Goal: Task Accomplishment & Management: Manage account settings

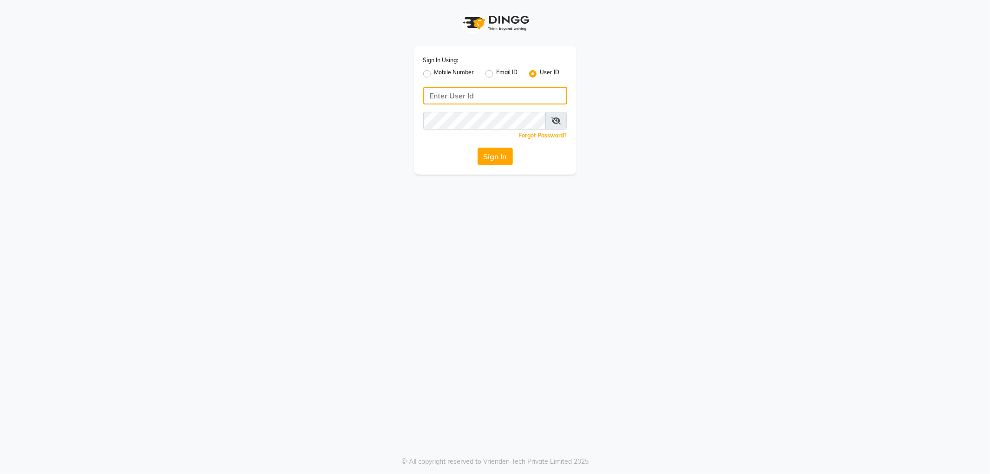
type input "8420118792"
click at [435, 73] on label "Mobile Number" at bounding box center [455, 73] width 40 height 11
click at [435, 73] on input "Mobile Number" at bounding box center [438, 71] width 6 height 6
radio input "true"
radio input "false"
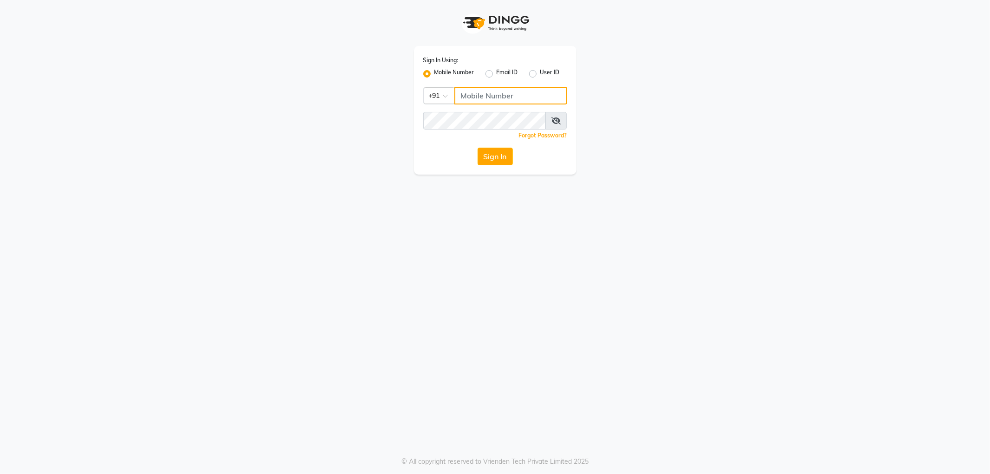
click at [490, 100] on input "Username" at bounding box center [511, 96] width 113 height 18
type input "8420118792"
click at [501, 160] on button "Sign In" at bounding box center [495, 157] width 35 height 18
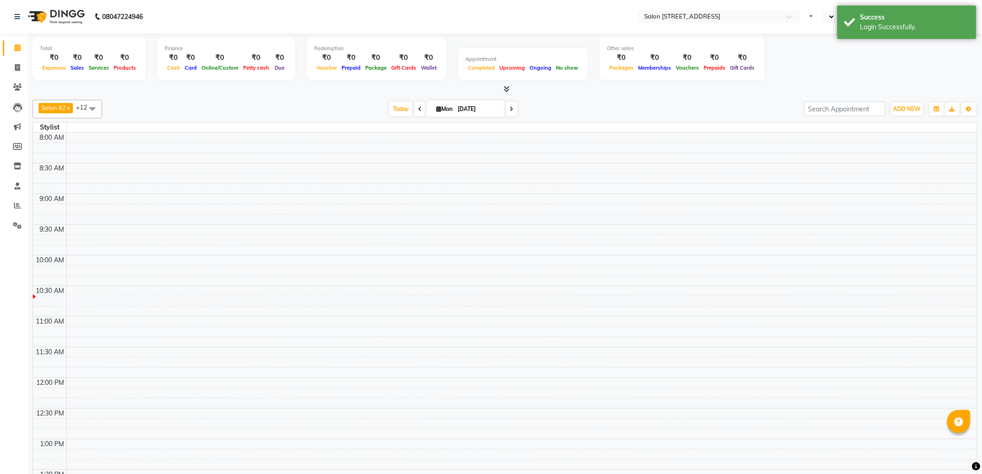
select select "en"
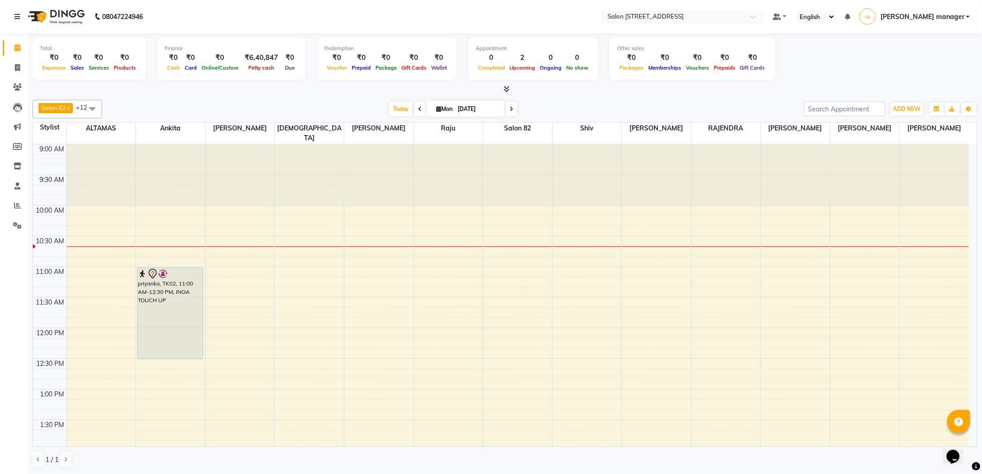
click at [415, 107] on span at bounding box center [420, 109] width 11 height 14
type input "[DATE]"
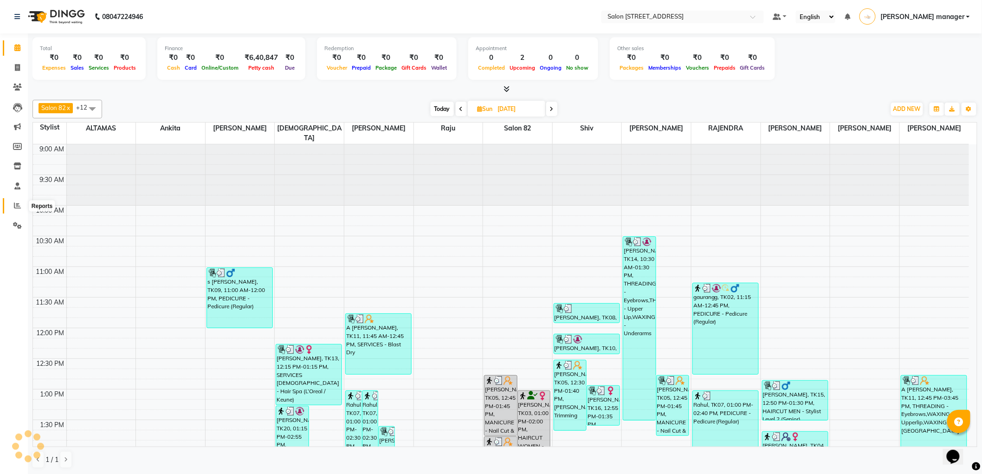
click at [16, 202] on icon at bounding box center [17, 205] width 7 height 7
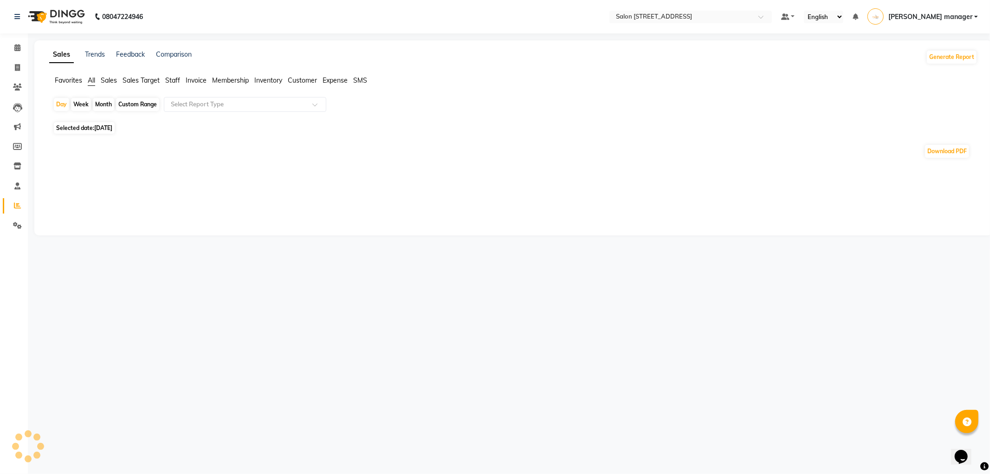
click at [168, 78] on span "Staff" at bounding box center [172, 80] width 15 height 8
click at [172, 108] on input "text" at bounding box center [236, 104] width 134 height 9
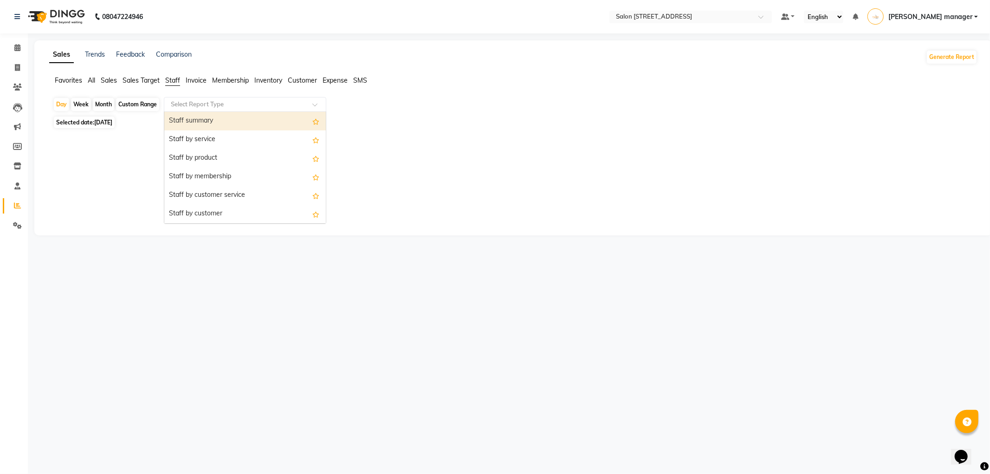
click at [172, 121] on div "Staff summary" at bounding box center [245, 121] width 162 height 19
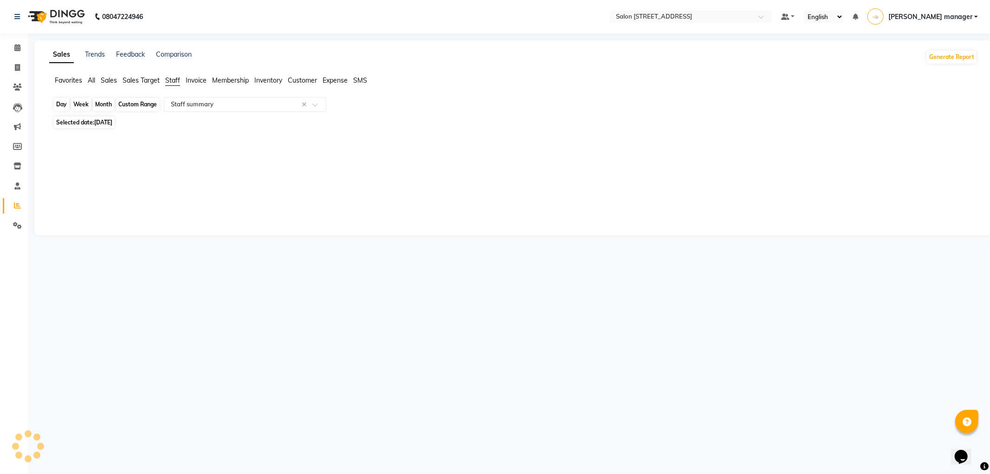
click at [58, 101] on div "Day" at bounding box center [61, 104] width 15 height 13
select select "9"
select select "2025"
click at [64, 105] on div "Day" at bounding box center [61, 104] width 15 height 13
select select "9"
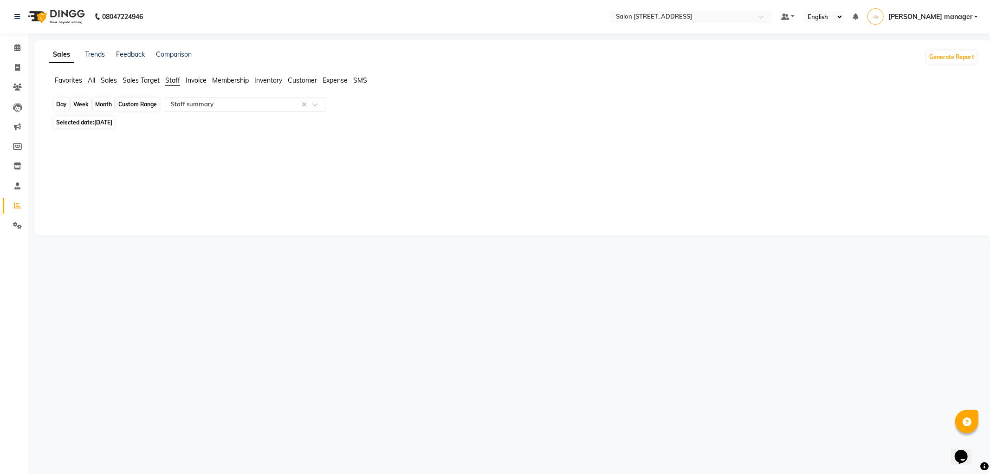
select select "2025"
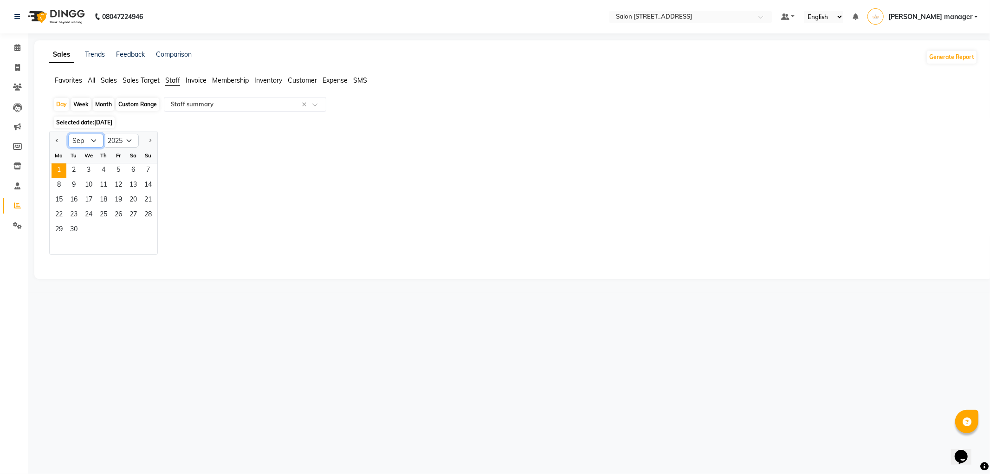
click at [88, 144] on select "Jan Feb Mar Apr May Jun [DATE] Aug Sep Oct Nov Dec" at bounding box center [85, 141] width 35 height 14
select select "8"
click at [68, 134] on select "Jan Feb Mar Apr May Jun [DATE] Aug Sep Oct Nov Dec" at bounding box center [85, 141] width 35 height 14
click at [146, 233] on span "31" at bounding box center [148, 230] width 15 height 15
select select "full_report"
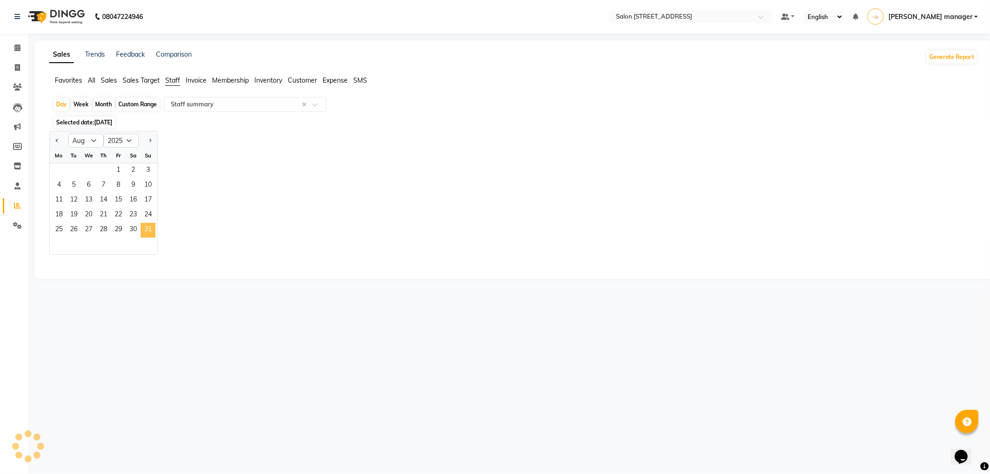
select select "csv"
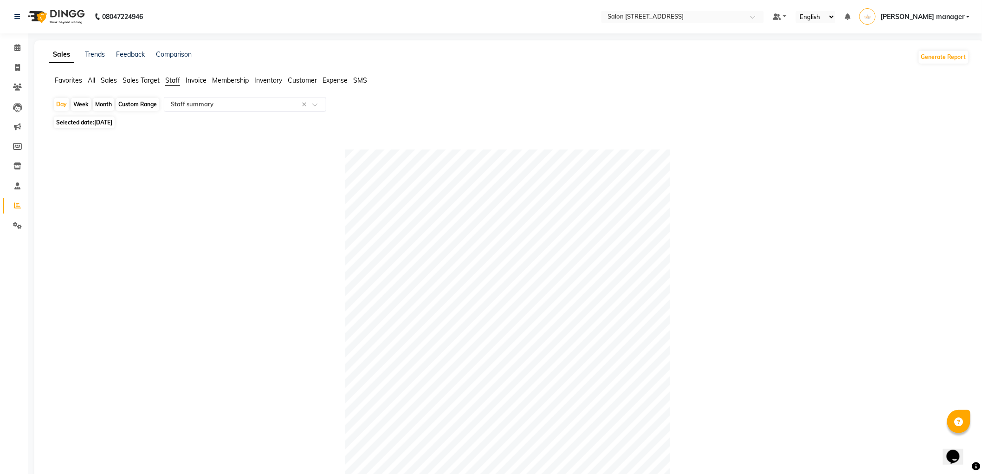
click at [137, 107] on div "Custom Range" at bounding box center [137, 104] width 43 height 13
select select "8"
select select "2025"
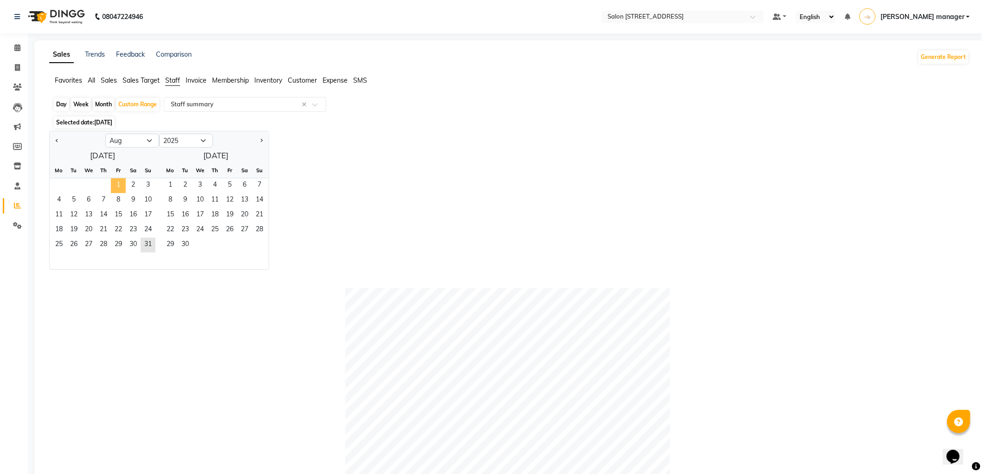
click at [114, 184] on span "1" at bounding box center [118, 185] width 15 height 15
click at [154, 309] on div at bounding box center [508, 450] width 910 height 325
click at [121, 241] on span "29" at bounding box center [118, 245] width 15 height 15
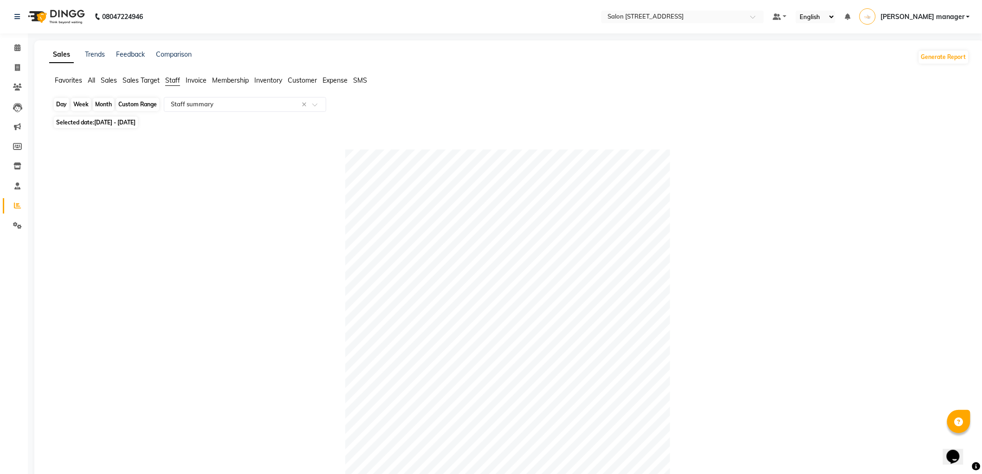
click at [137, 105] on div "Custom Range" at bounding box center [137, 104] width 43 height 13
select select "8"
select select "2025"
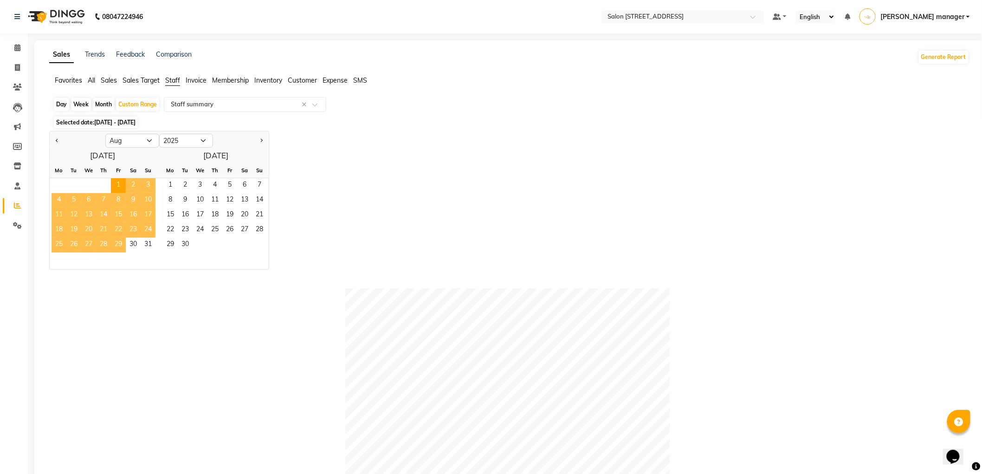
click at [118, 241] on span "29" at bounding box center [118, 245] width 15 height 15
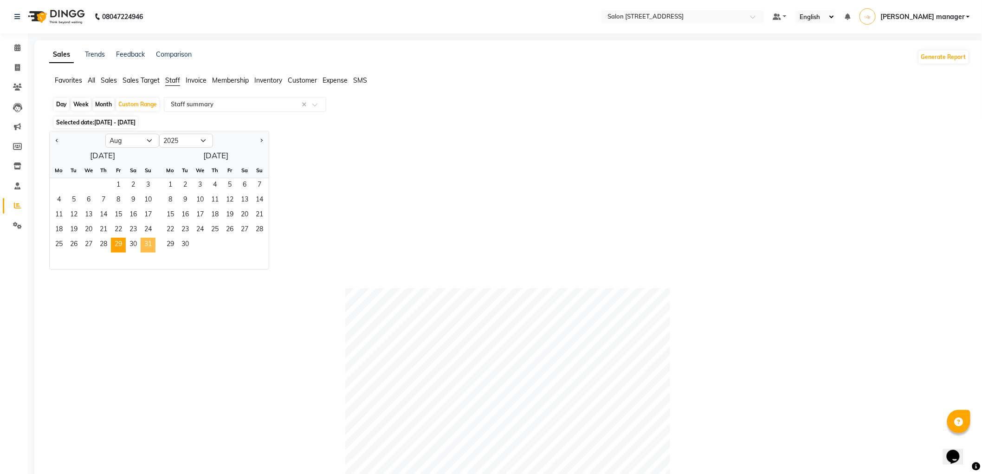
click at [151, 246] on span "31" at bounding box center [148, 245] width 15 height 15
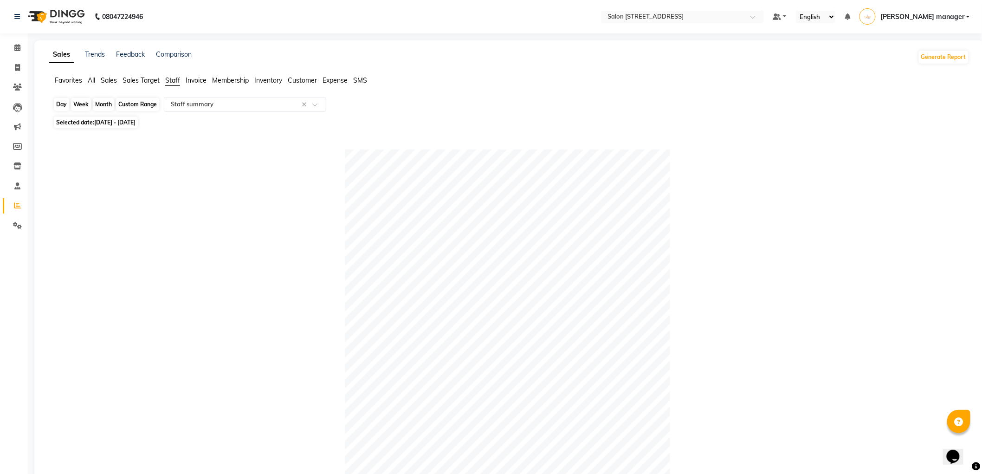
click at [139, 104] on div "Custom Range" at bounding box center [137, 104] width 43 height 13
select select "8"
select select "2025"
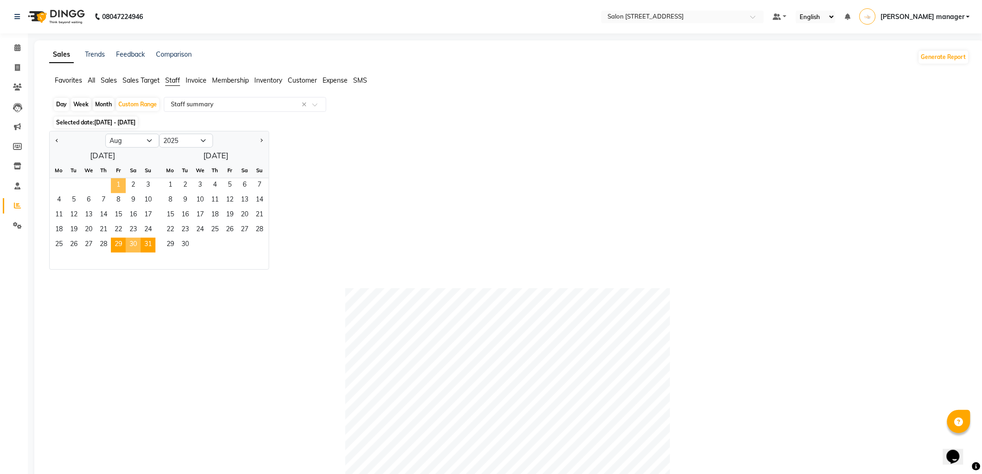
click at [112, 183] on span "1" at bounding box center [118, 185] width 15 height 15
click at [149, 249] on span "31" at bounding box center [148, 245] width 15 height 15
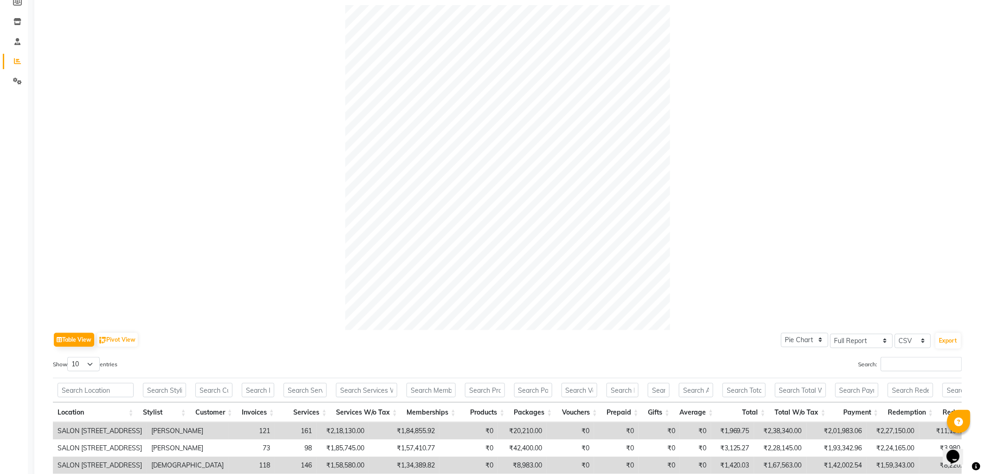
scroll to position [351, 0]
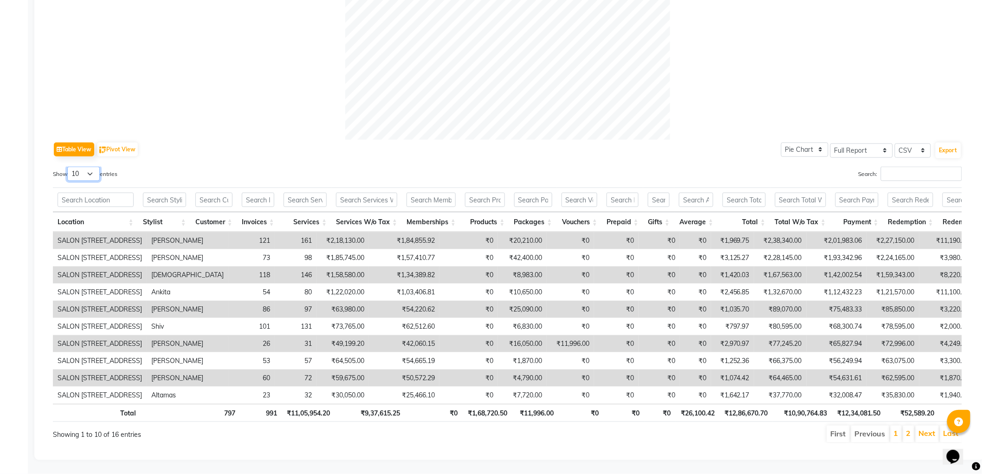
click at [84, 167] on select "10 25 50 100" at bounding box center [83, 174] width 33 height 14
select select "25"
click at [69, 167] on select "10 25 50 100" at bounding box center [83, 174] width 33 height 14
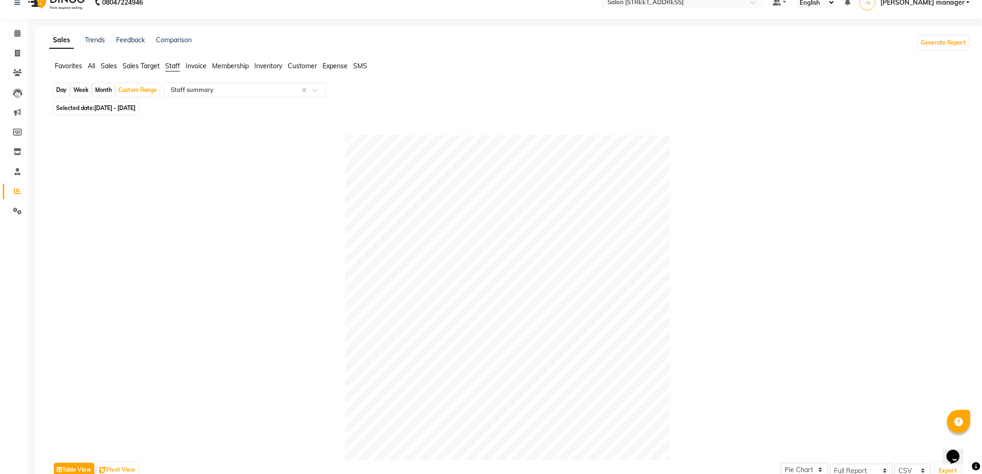
scroll to position [0, 0]
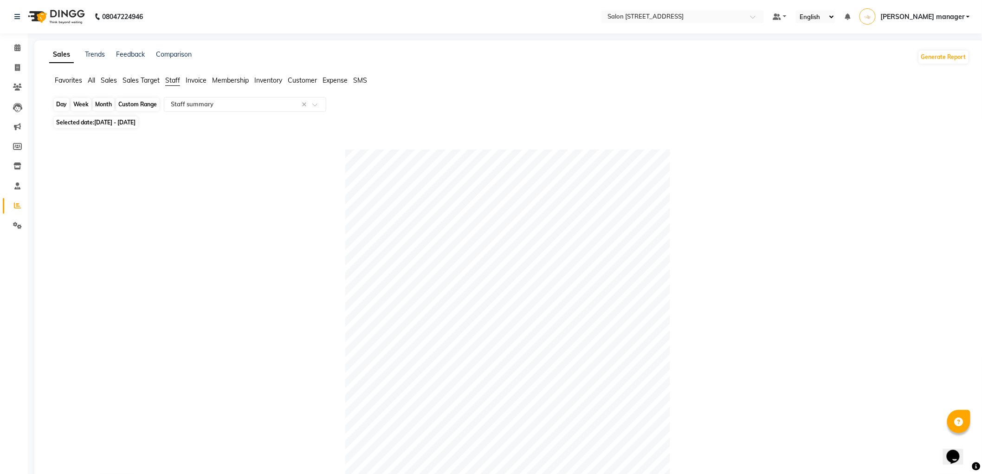
click at [134, 104] on div "Custom Range" at bounding box center [137, 104] width 43 height 13
select select "8"
select select "2025"
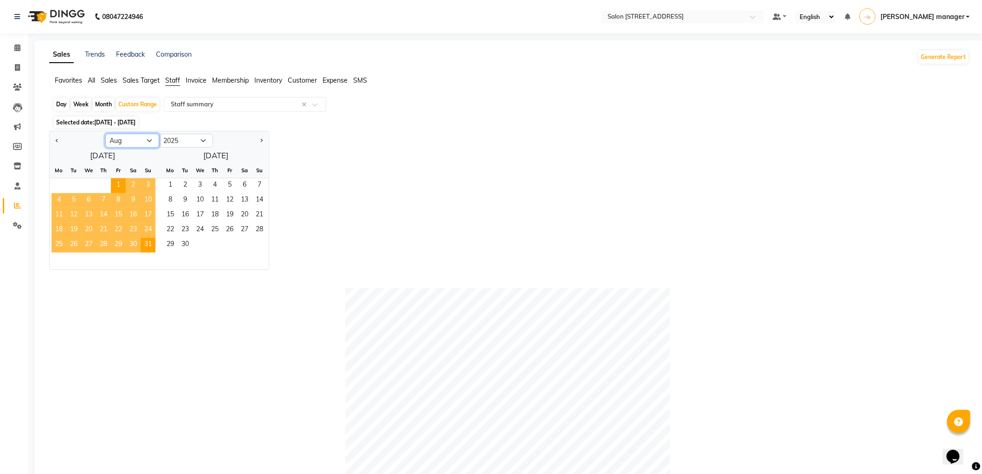
click at [124, 140] on select "Jan Feb Mar Apr May Jun [DATE] Aug Sep Oct Nov Dec" at bounding box center [132, 141] width 54 height 14
select select "7"
click at [105, 134] on select "Jan Feb Mar Apr May Jun [DATE] Aug Sep Oct Nov Dec" at bounding box center [132, 141] width 54 height 14
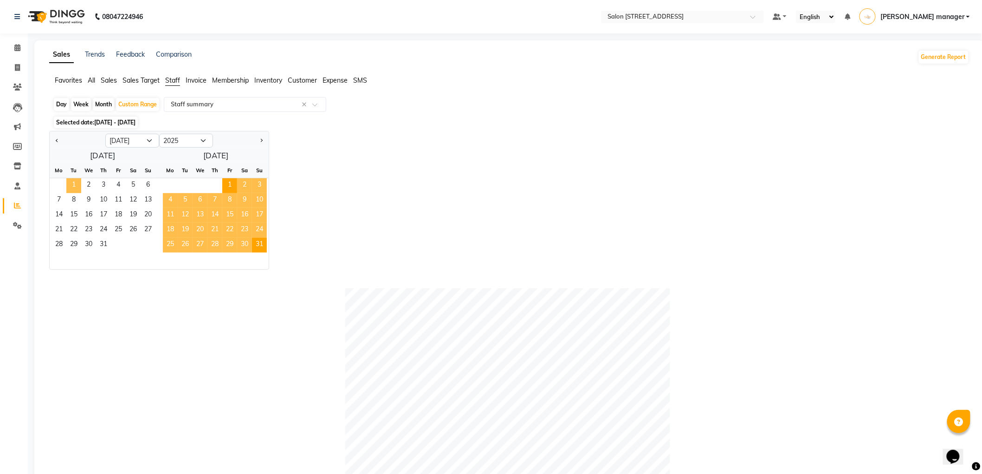
click at [68, 189] on span "1" at bounding box center [73, 185] width 15 height 15
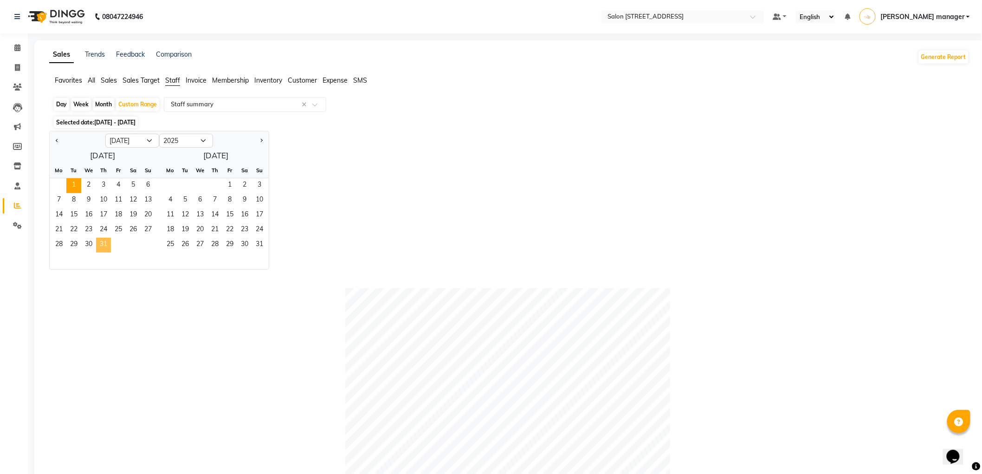
click at [103, 245] on span "31" at bounding box center [103, 245] width 15 height 15
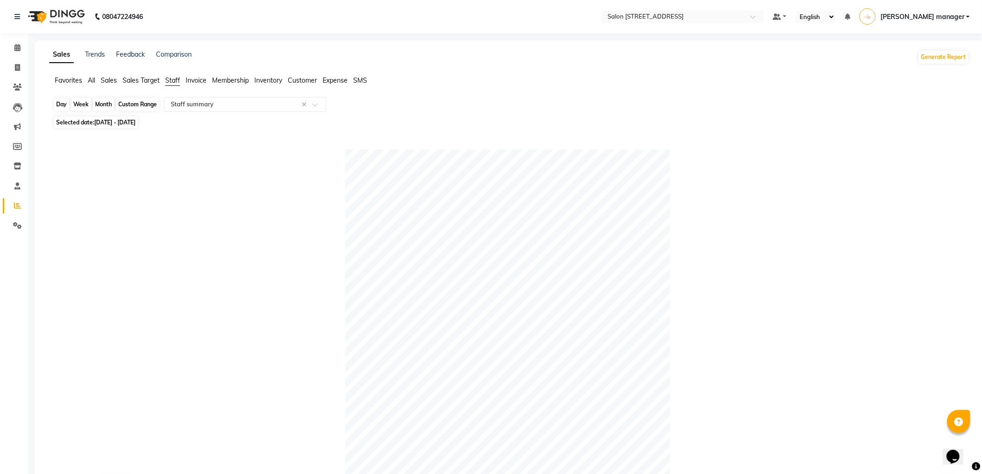
click at [125, 103] on div "Custom Range" at bounding box center [137, 104] width 43 height 13
select select "7"
select select "2025"
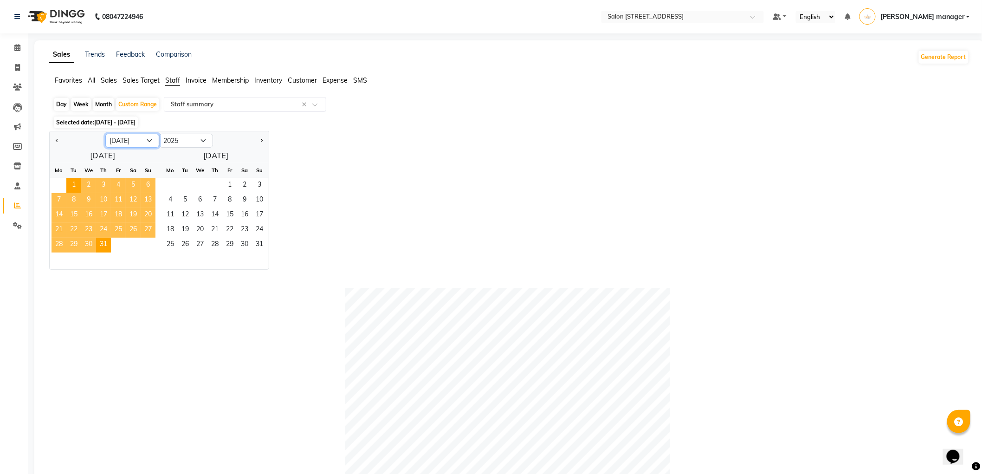
click at [117, 143] on select "Jan Feb Mar Apr May Jun [DATE] Aug Sep Oct Nov Dec" at bounding box center [132, 141] width 54 height 14
click at [105, 134] on select "Jan Feb Mar Apr May Jun [DATE] Aug Sep Oct Nov Dec" at bounding box center [132, 141] width 54 height 14
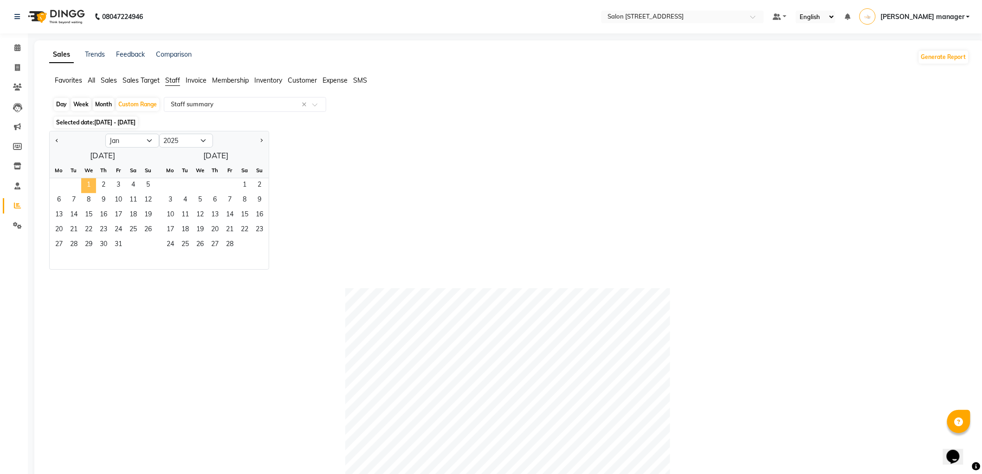
click at [86, 186] on span "1" at bounding box center [88, 185] width 15 height 15
click at [151, 140] on select "Jan Feb Mar Apr May Jun [DATE] Aug Sep Oct Nov Dec" at bounding box center [132, 141] width 54 height 14
select select "8"
click at [105, 134] on select "Jan Feb Mar Apr May Jun [DATE] Aug Sep Oct Nov Dec" at bounding box center [132, 141] width 54 height 14
click at [147, 247] on span "31" at bounding box center [148, 245] width 15 height 15
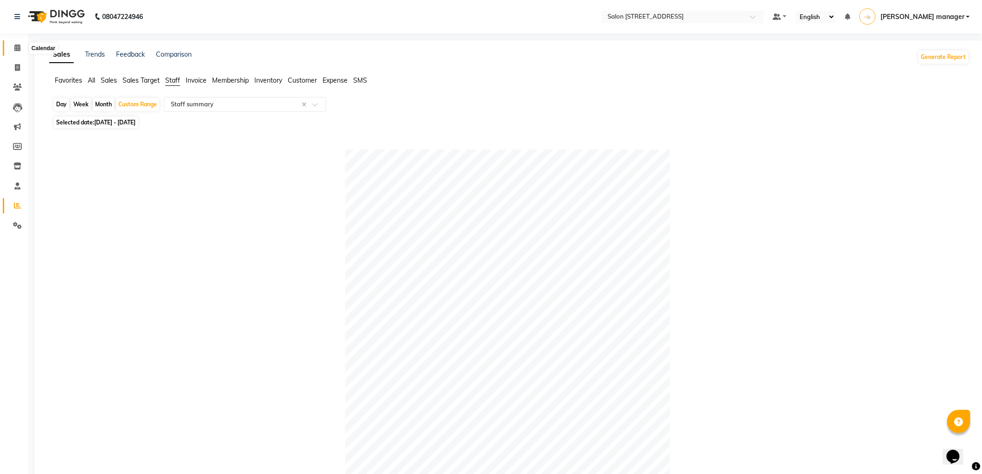
click at [19, 48] on icon at bounding box center [17, 47] width 6 height 7
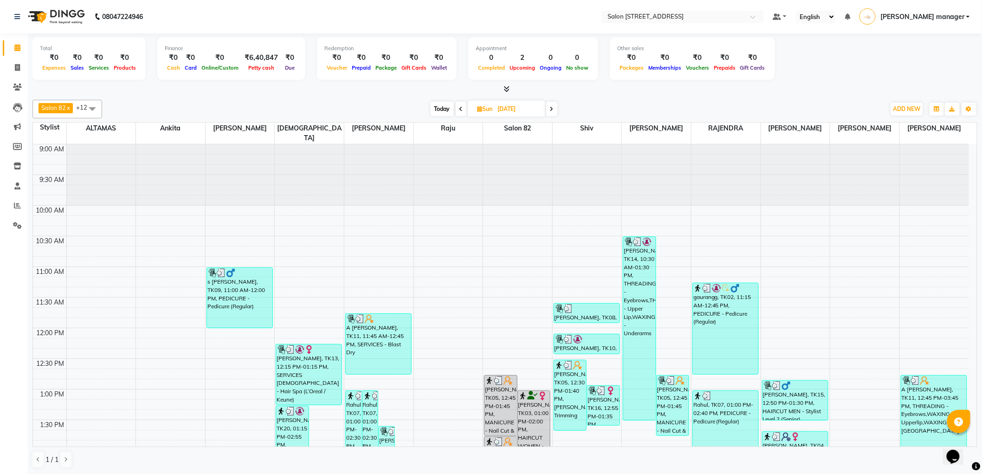
click at [438, 105] on span "Today" at bounding box center [442, 109] width 23 height 14
type input "[DATE]"
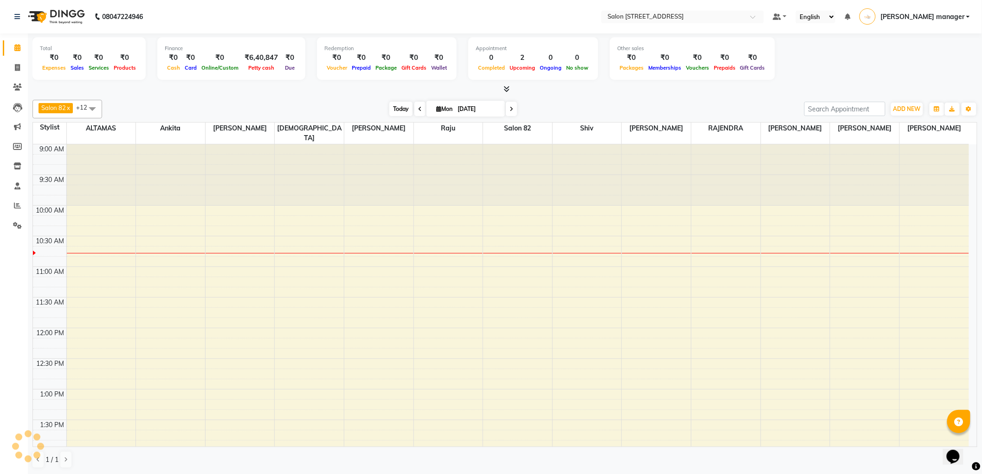
scroll to position [62, 0]
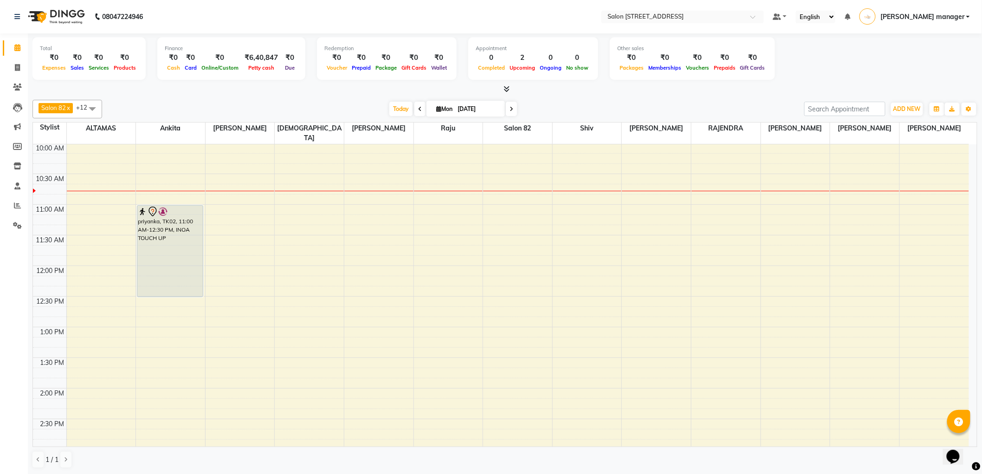
click at [91, 109] on span at bounding box center [92, 109] width 19 height 18
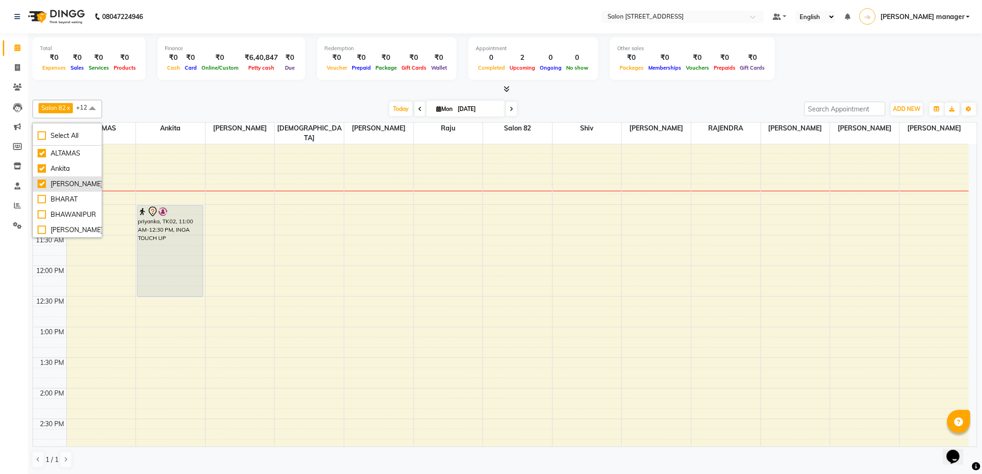
click at [74, 179] on div "[PERSON_NAME]" at bounding box center [67, 184] width 59 height 10
checkbox input "false"
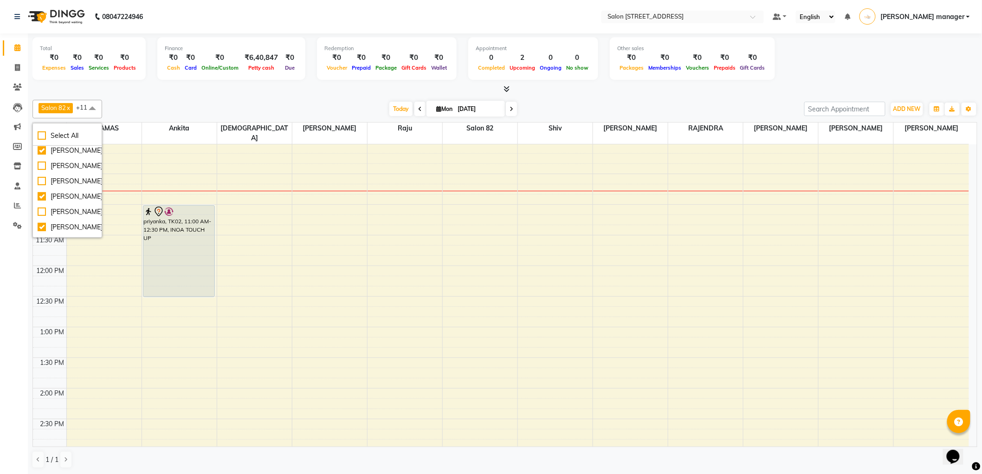
scroll to position [339, 0]
click at [75, 179] on div "[PERSON_NAME]" at bounding box center [67, 184] width 59 height 10
checkbox input "false"
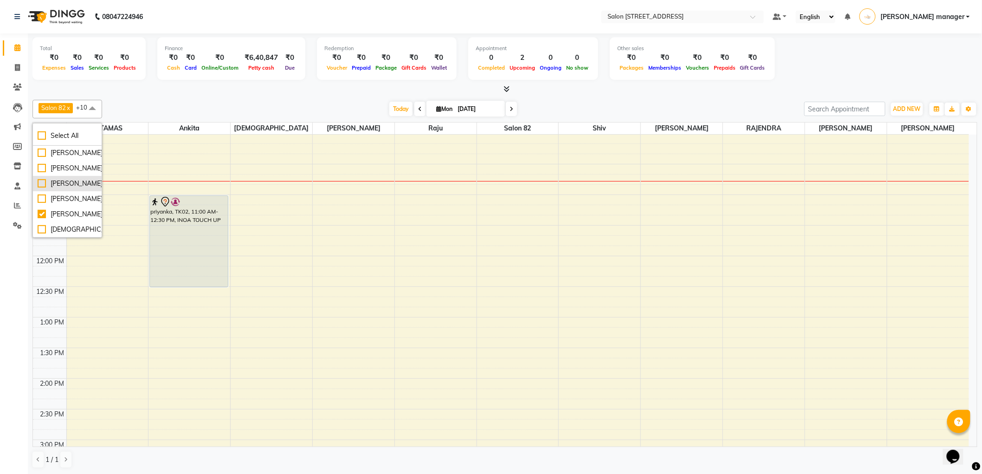
scroll to position [0, 0]
click at [75, 209] on div "[PERSON_NAME]" at bounding box center [67, 214] width 59 height 10
checkbox input "false"
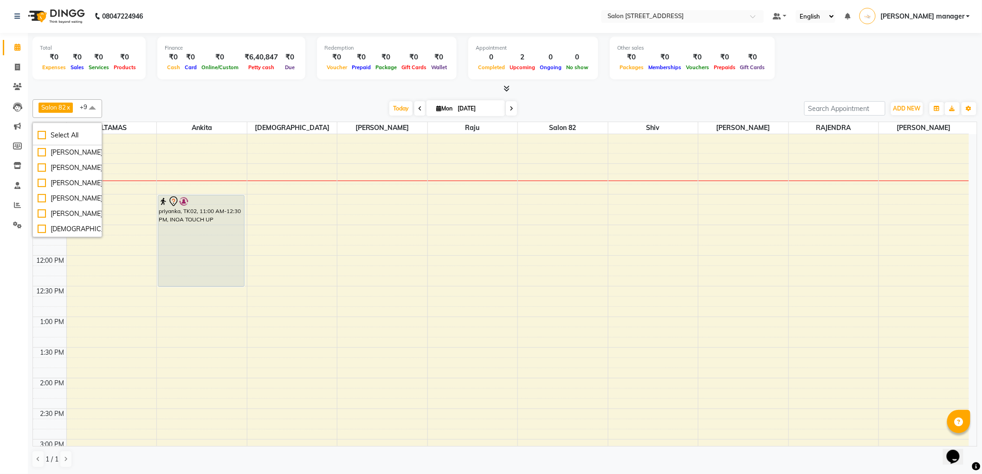
click at [328, 92] on div at bounding box center [505, 89] width 945 height 10
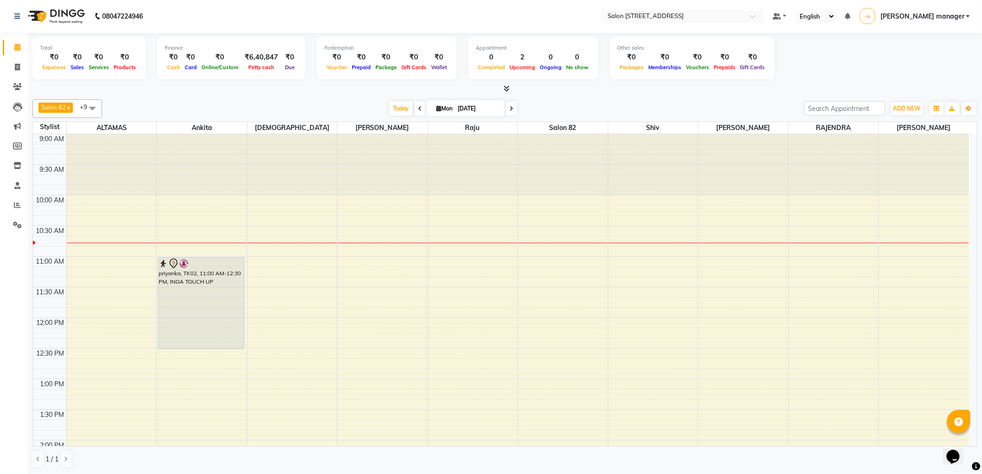
scroll to position [0, 0]
